Goal: Transaction & Acquisition: Book appointment/travel/reservation

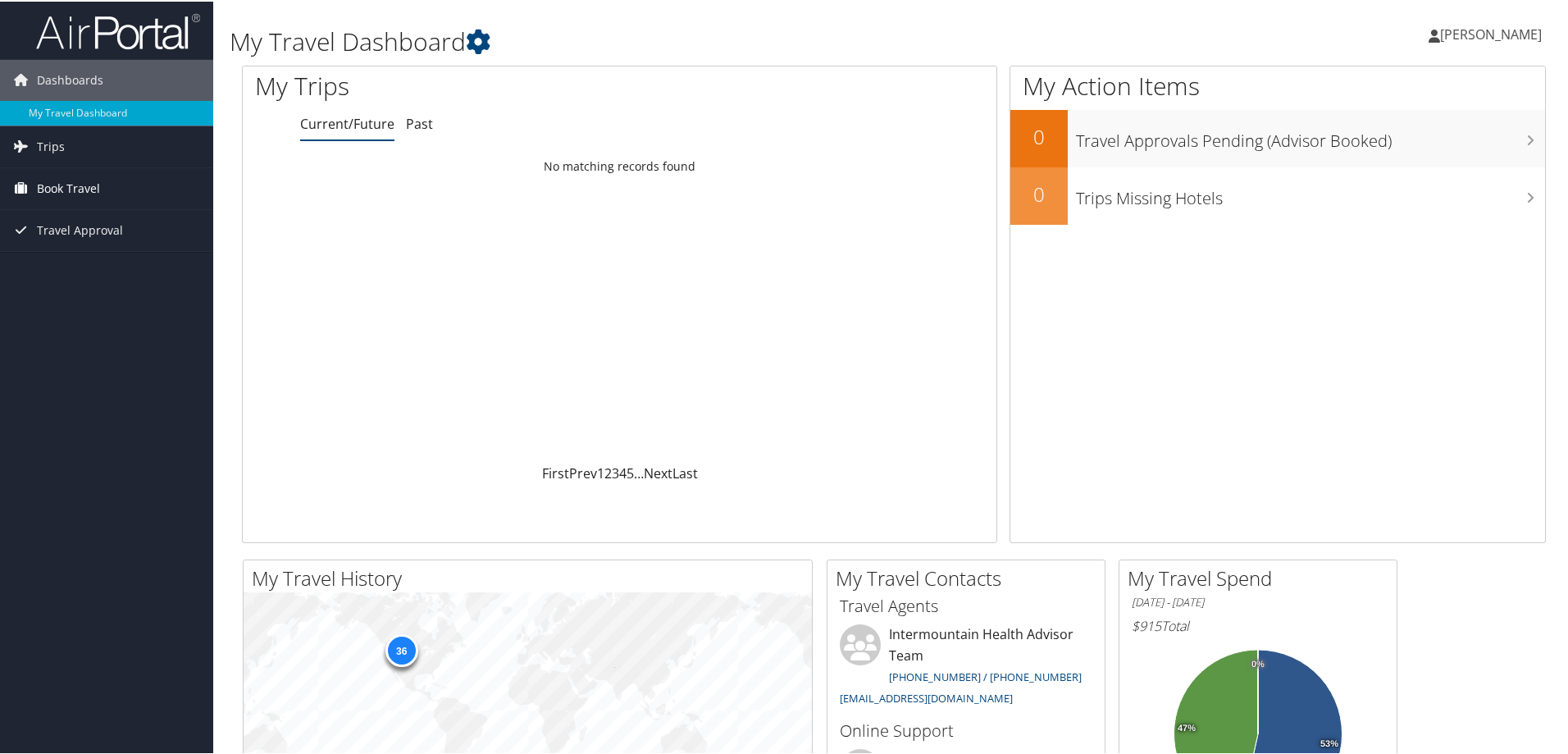
click at [52, 185] on span "Book Travel" at bounding box center [68, 186] width 63 height 41
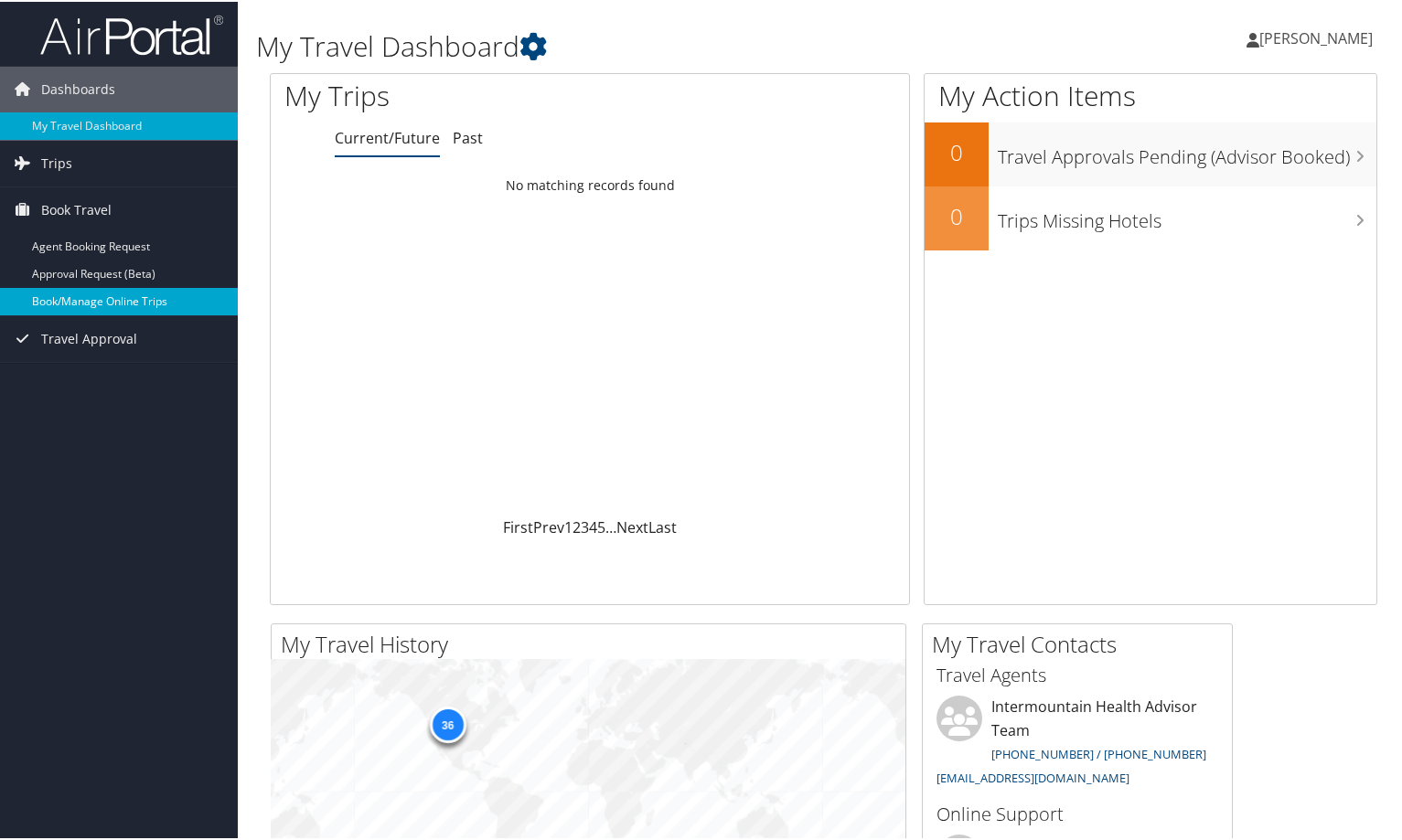
click at [145, 304] on link "Book/Manage Online Trips" at bounding box center [119, 300] width 238 height 27
